Goal: Task Accomplishment & Management: Complete application form

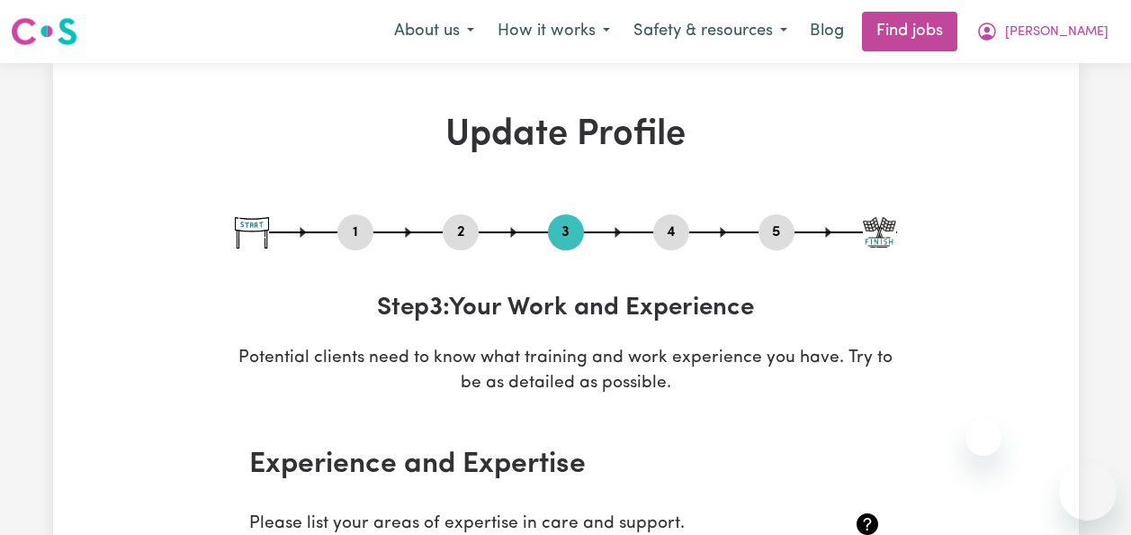
select select "2011"
select select "2020"
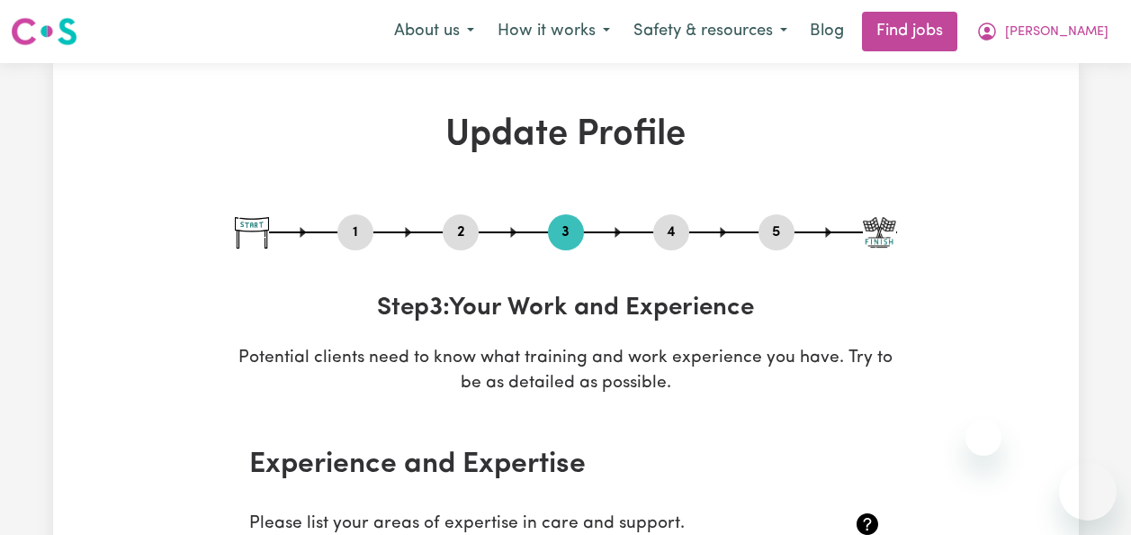
select select "Bachelor of applied science (OT, Speech, Physio)"
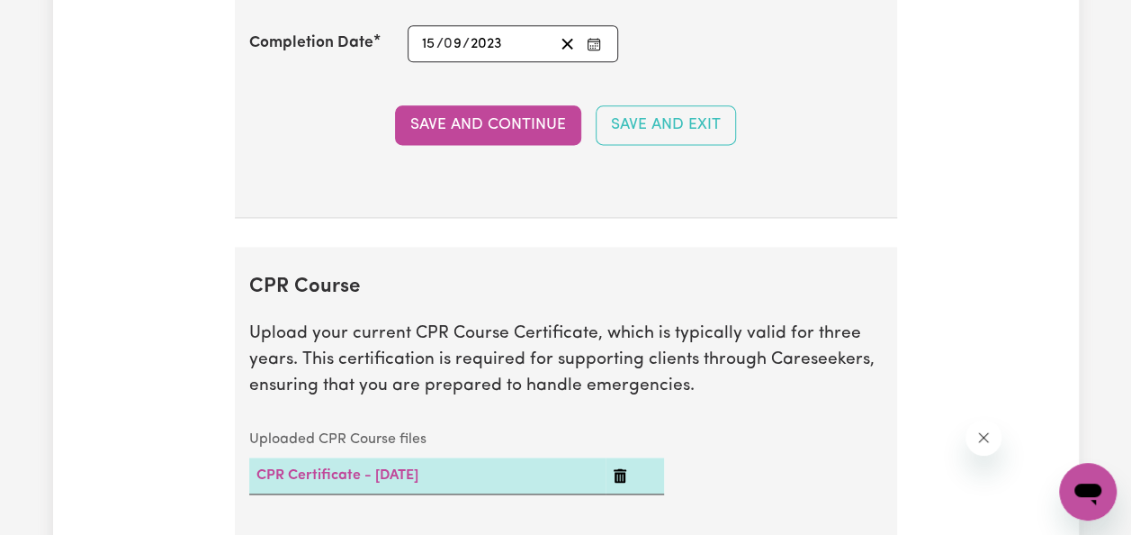
scroll to position [4546, 0]
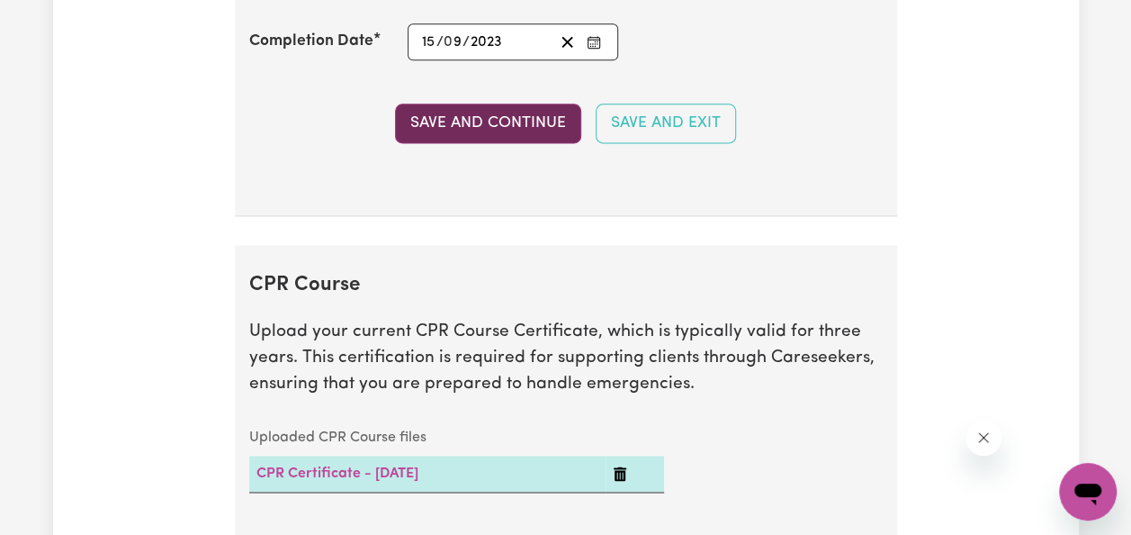
click at [472, 103] on button "Save and Continue" at bounding box center [488, 123] width 186 height 40
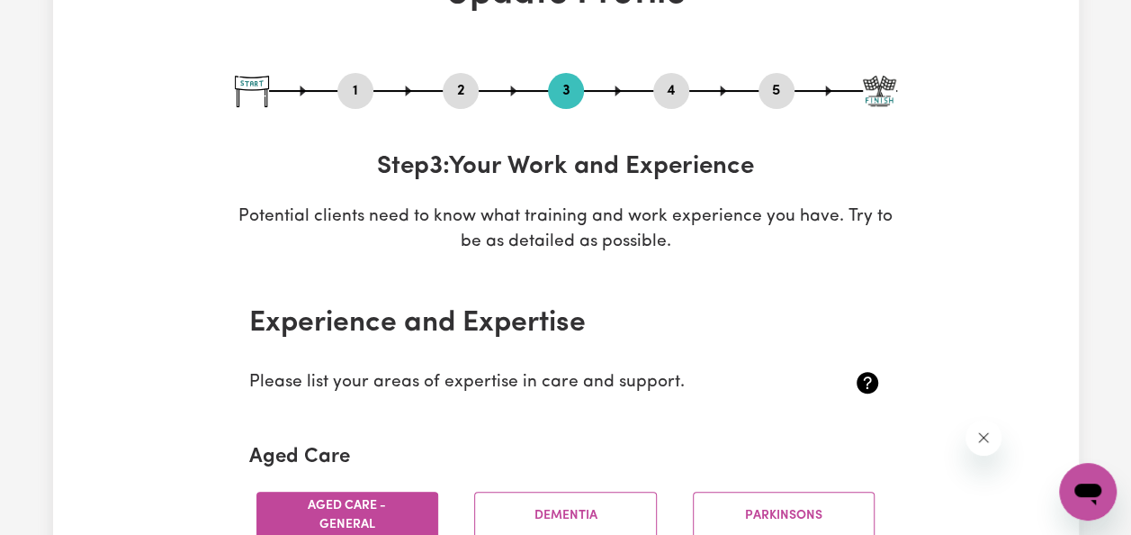
scroll to position [0, 0]
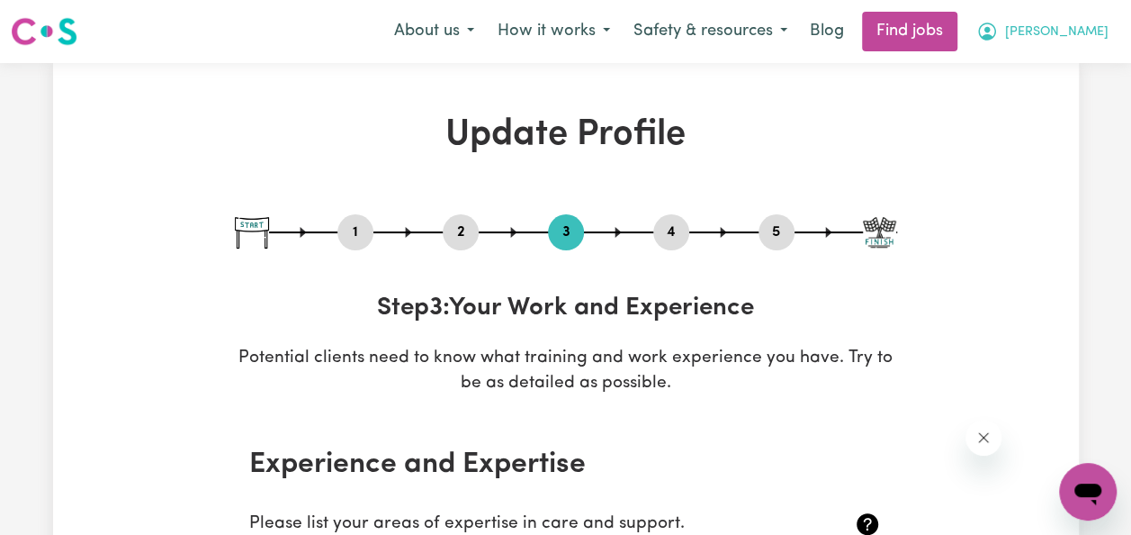
click at [1068, 33] on button "[PERSON_NAME]" at bounding box center [1043, 32] width 156 height 38
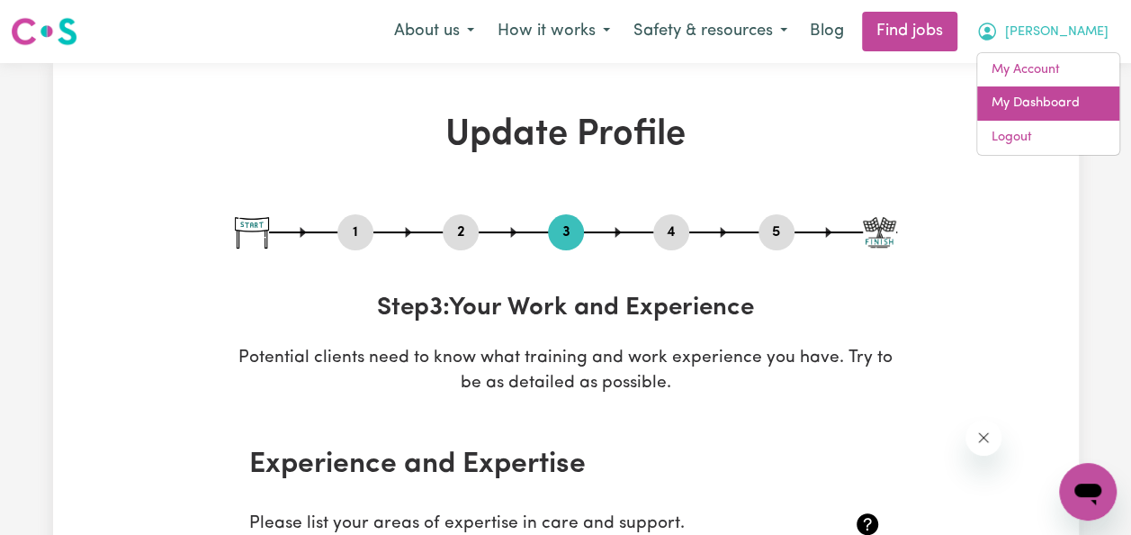
click at [1042, 94] on link "My Dashboard" at bounding box center [1048, 103] width 142 height 34
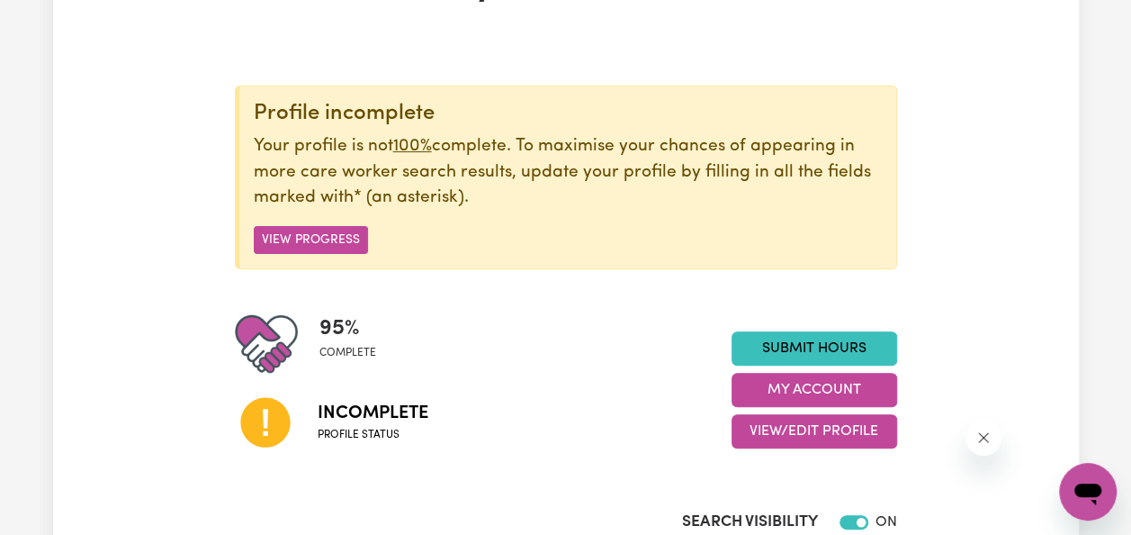
scroll to position [203, 0]
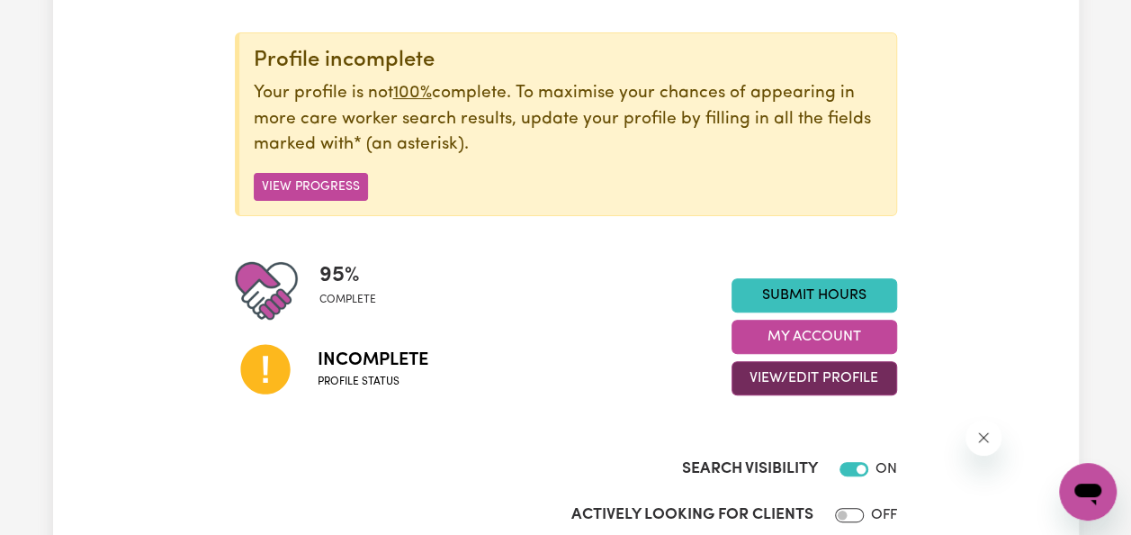
click at [787, 381] on button "View/Edit Profile" at bounding box center [815, 378] width 166 height 34
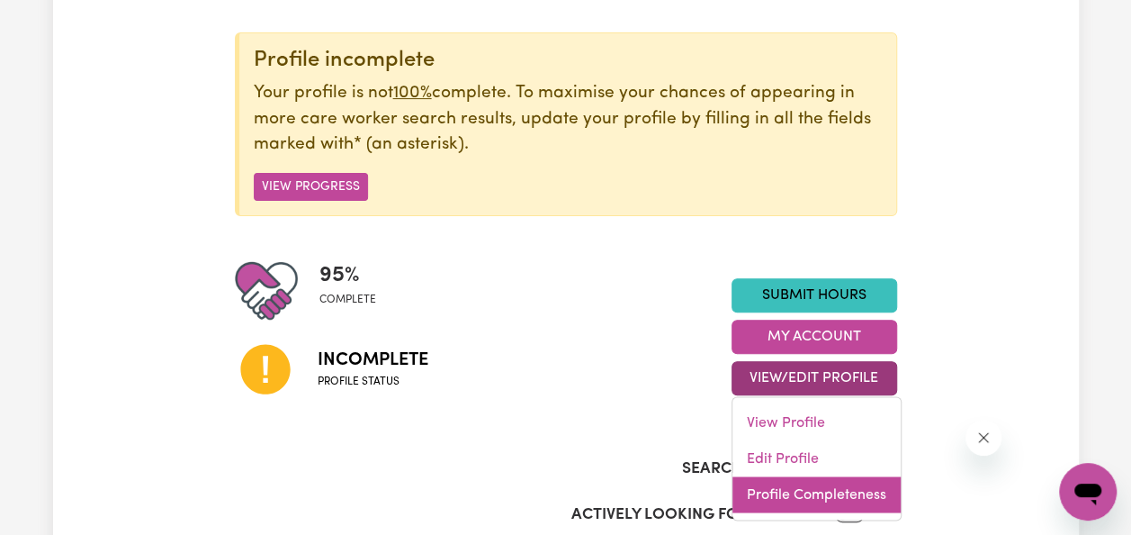
click at [791, 498] on link "Profile Completeness" at bounding box center [817, 495] width 168 height 36
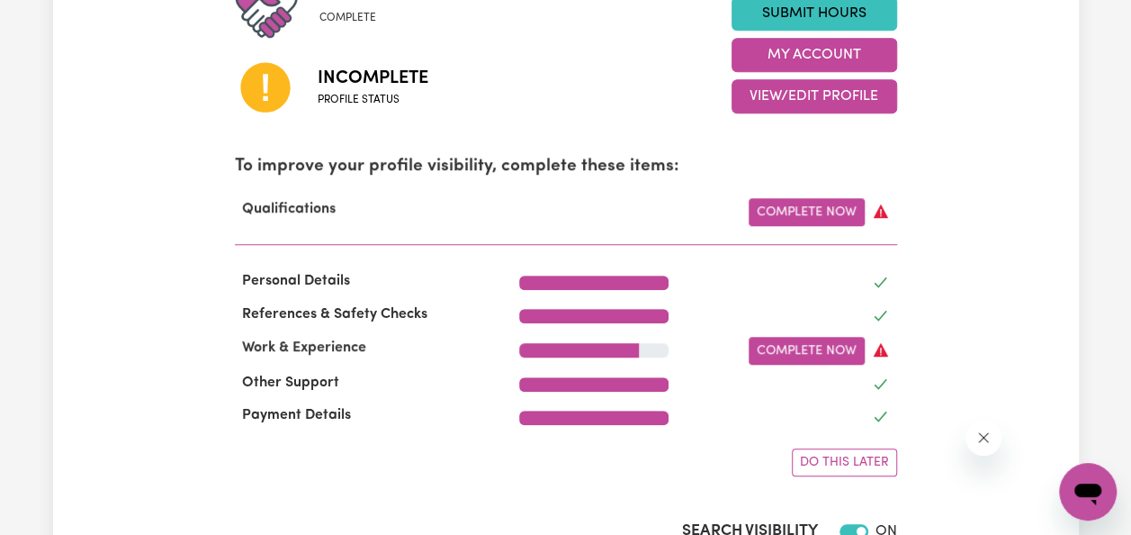
scroll to position [489, 0]
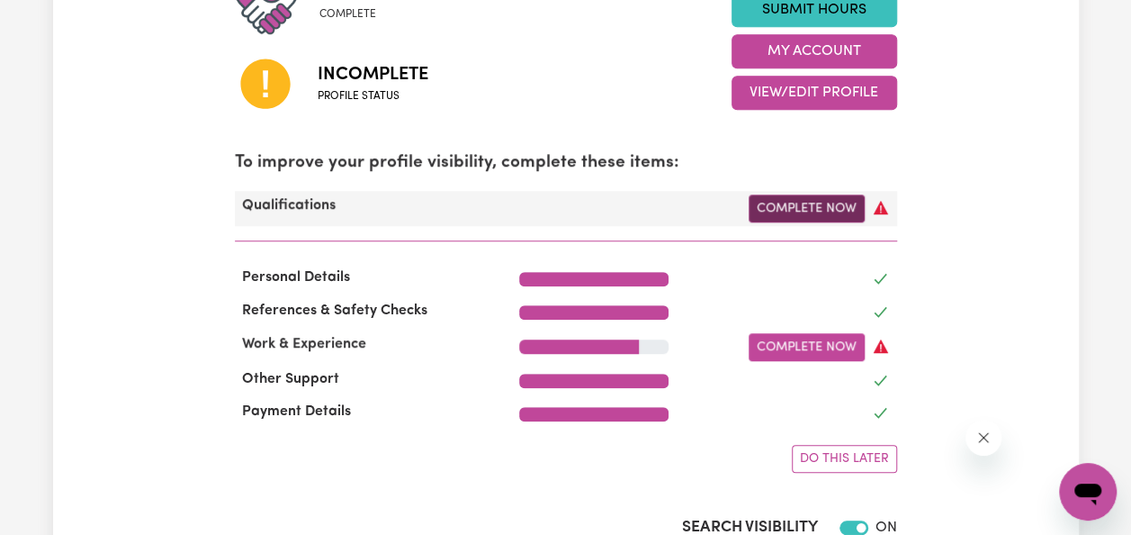
click at [785, 199] on link "Complete Now" at bounding box center [807, 208] width 116 height 28
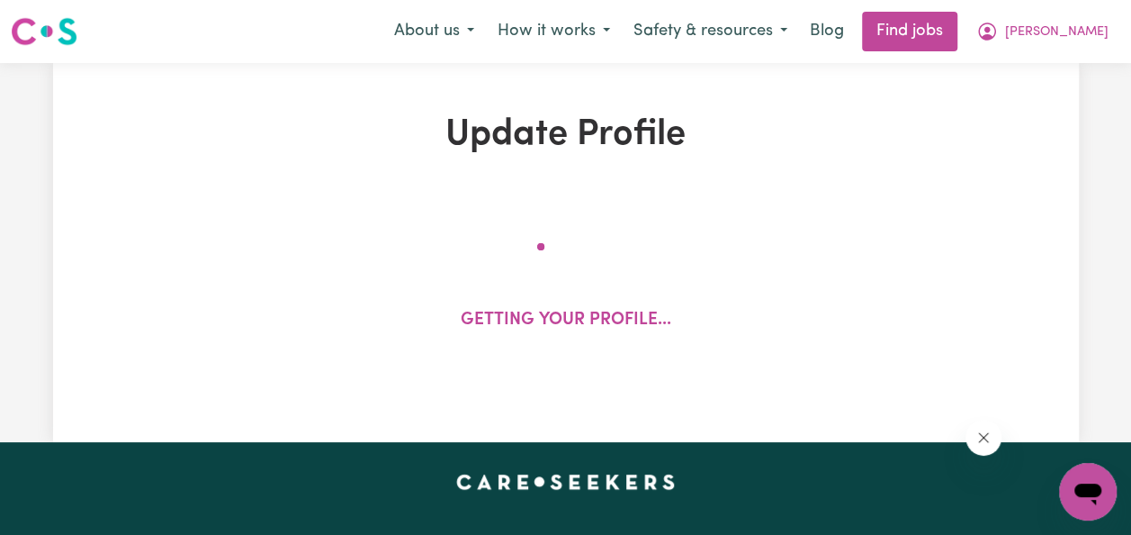
select select "2011"
select select "2020"
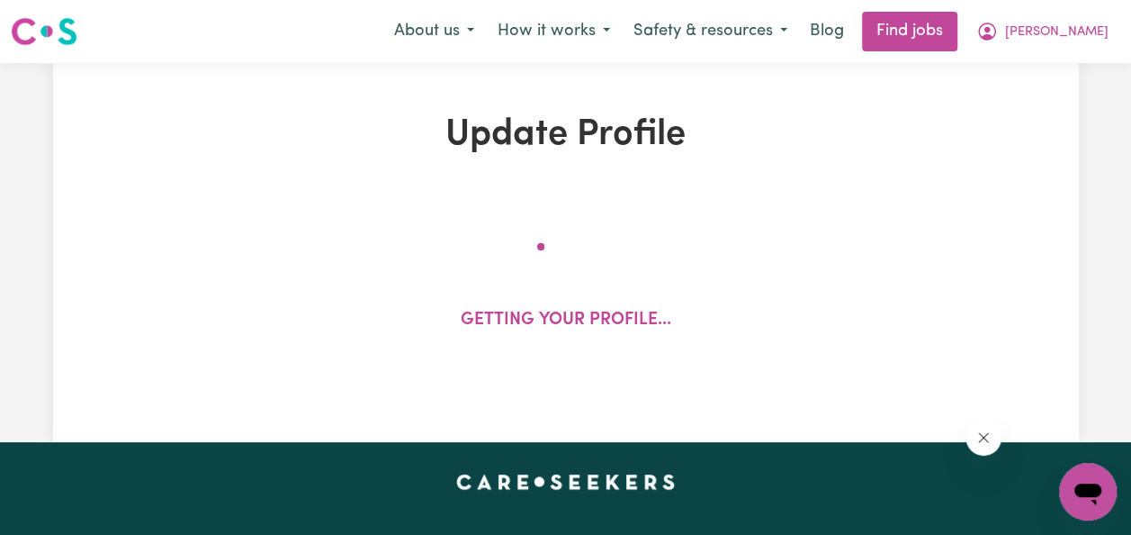
select select "Certificate III (Individual Support)"
